Goal: Check status

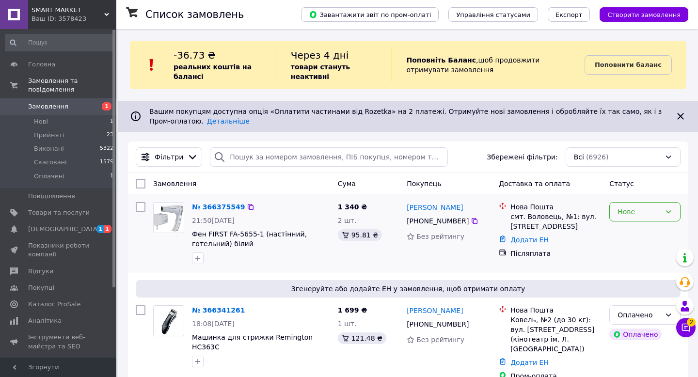
click at [651, 209] on div "Нове" at bounding box center [638, 211] width 43 height 11
click at [639, 235] on li "Прийнято" at bounding box center [645, 232] width 70 height 17
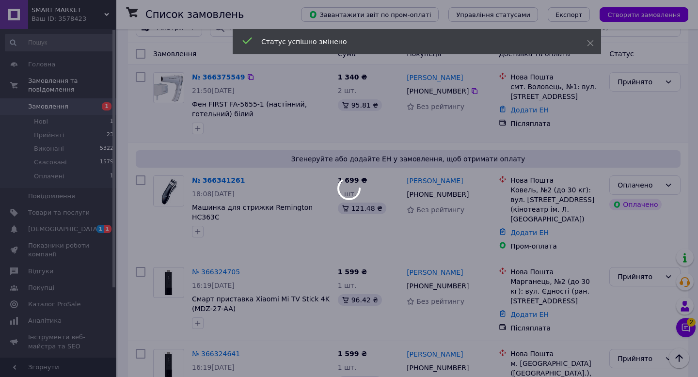
scroll to position [131, 0]
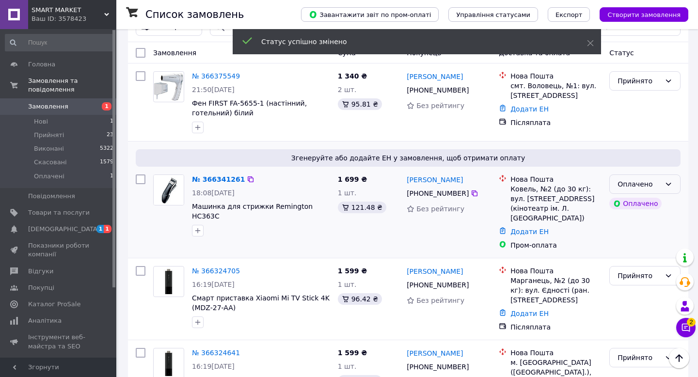
click at [665, 184] on icon at bounding box center [668, 184] width 8 height 8
click at [658, 201] on li "Прийнято" at bounding box center [645, 204] width 70 height 17
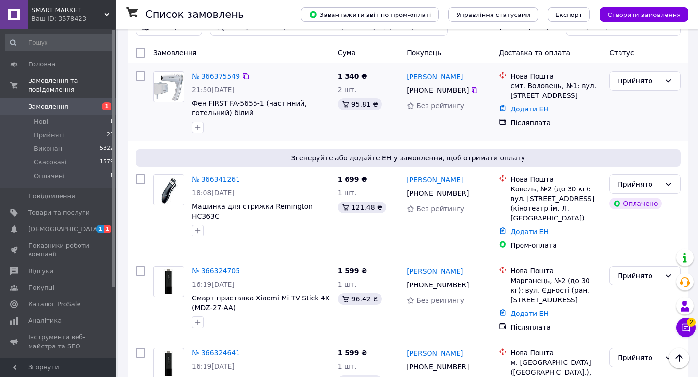
click at [316, 129] on div at bounding box center [261, 128] width 142 height 16
